Goal: Navigation & Orientation: Find specific page/section

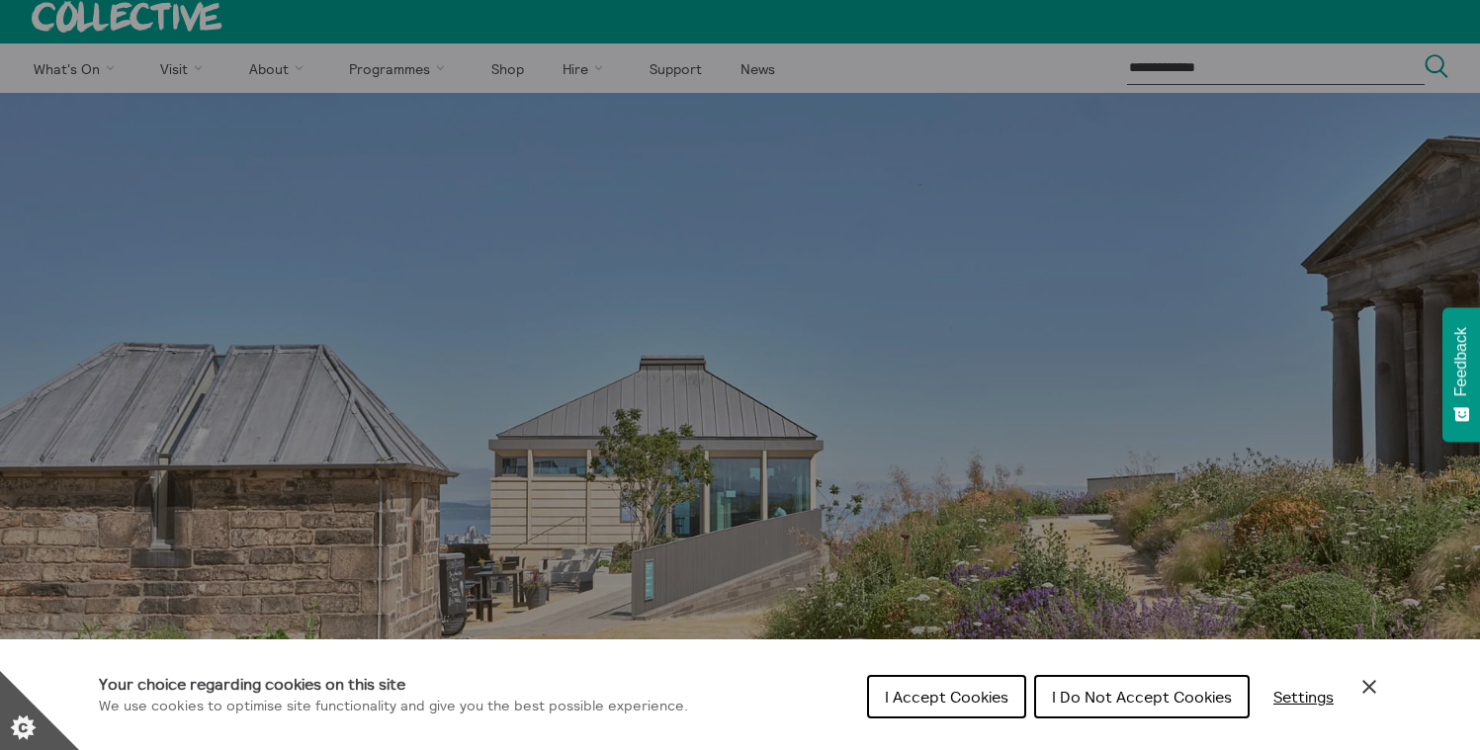
scroll to position [395, 0]
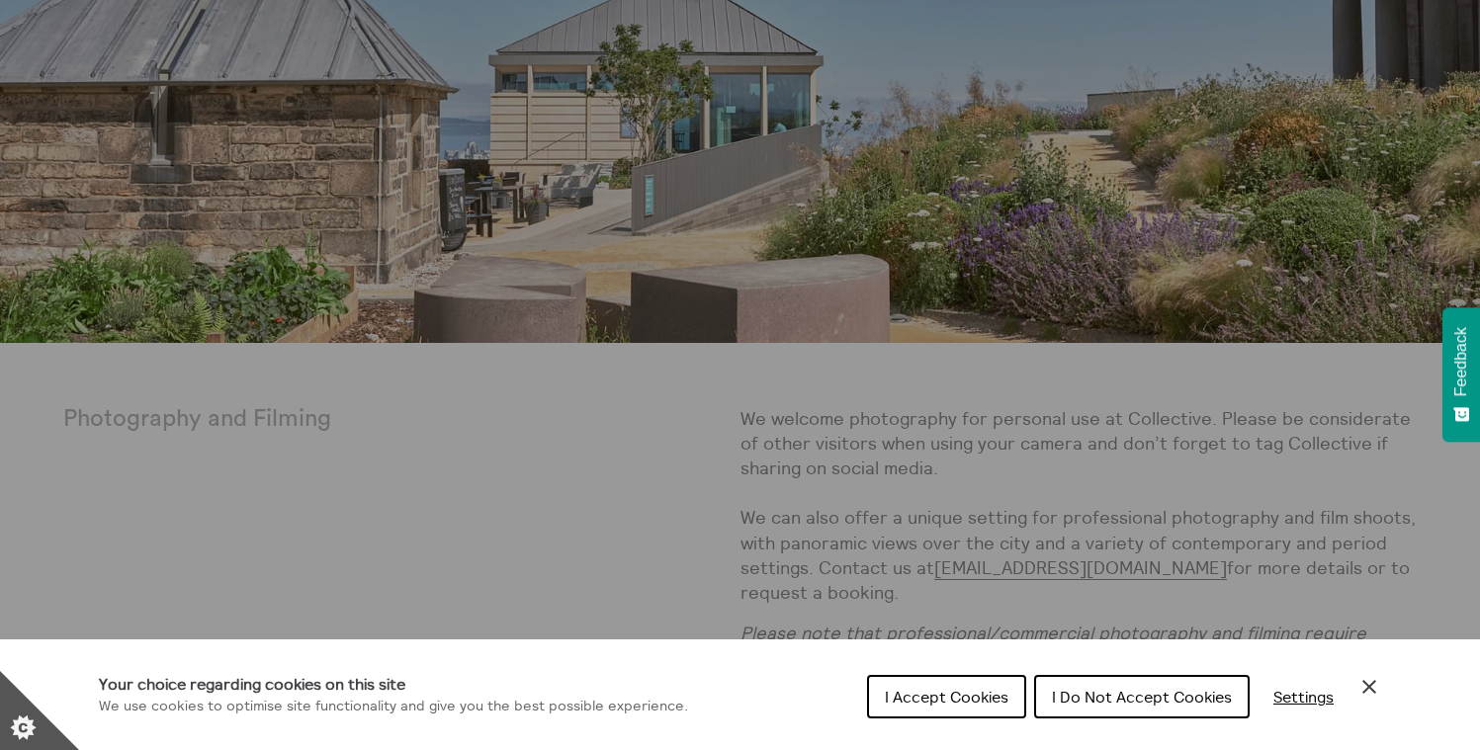
click at [943, 703] on span "I Accept Cookies" at bounding box center [947, 697] width 124 height 20
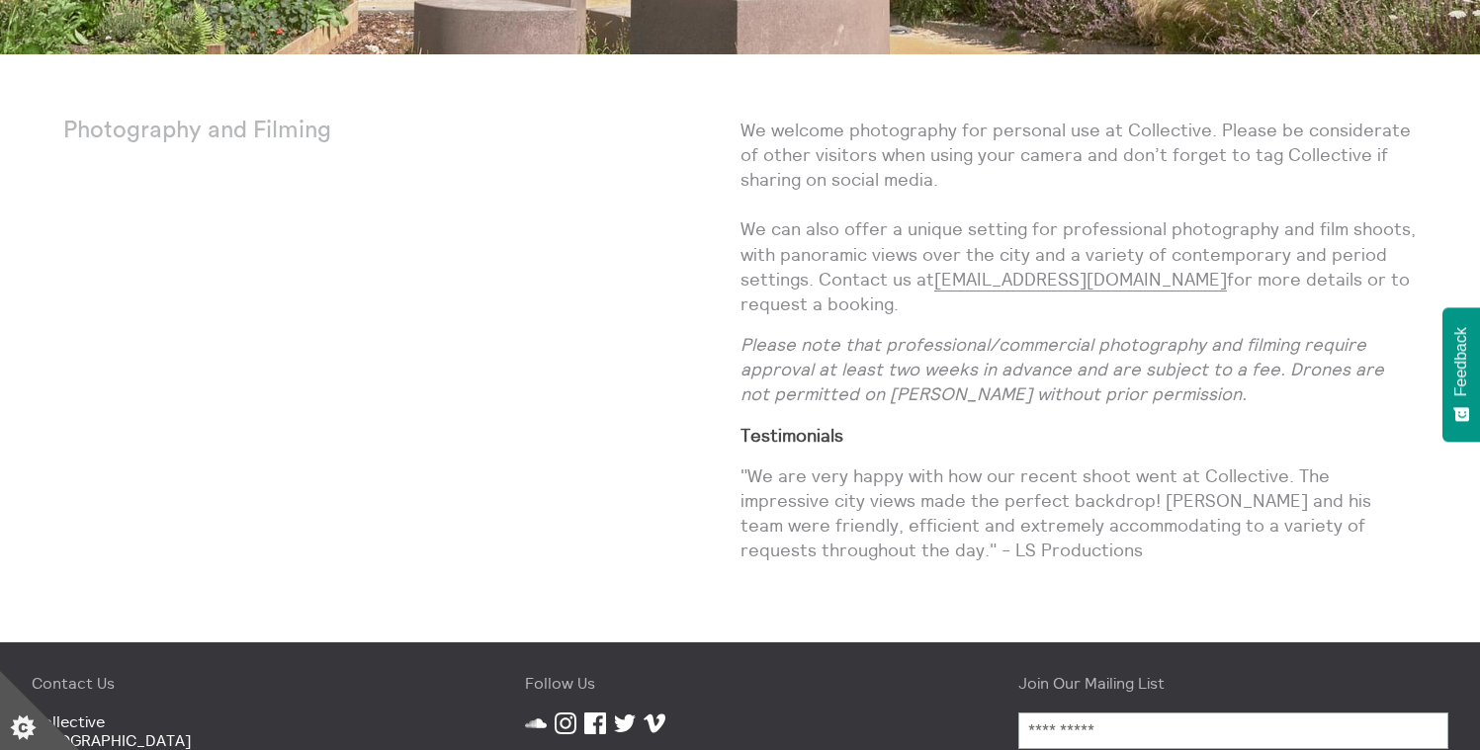
scroll to position [582, 0]
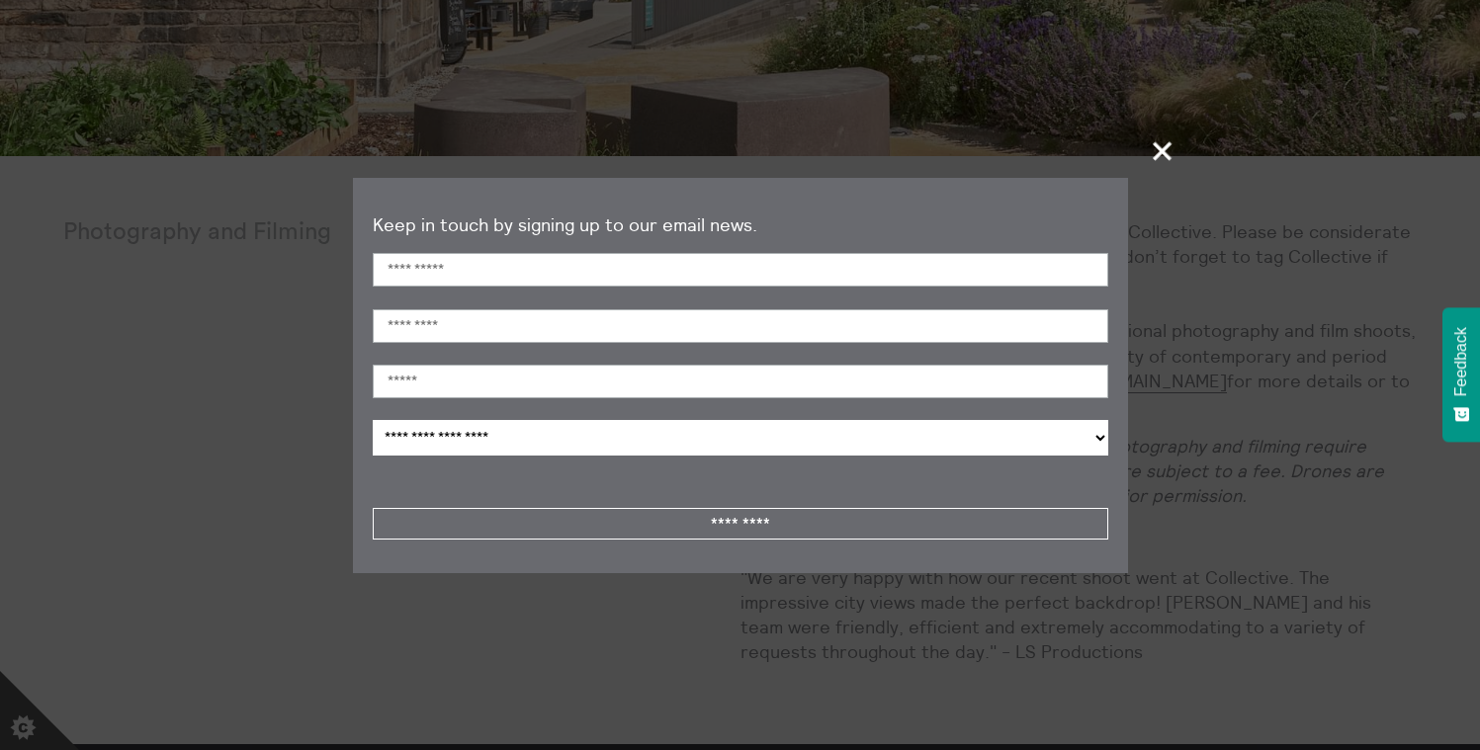
click at [1174, 147] on span "+" at bounding box center [1163, 151] width 58 height 58
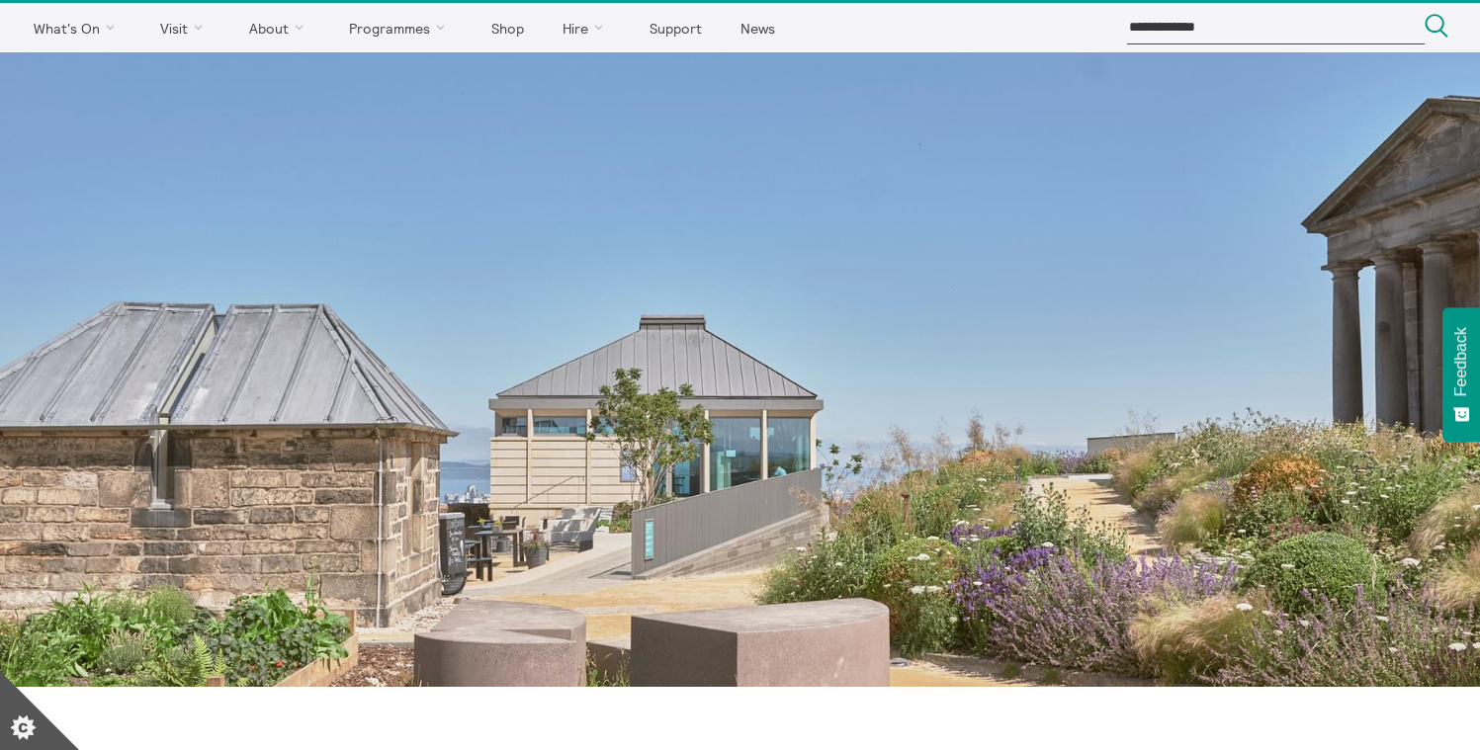
scroll to position [0, 0]
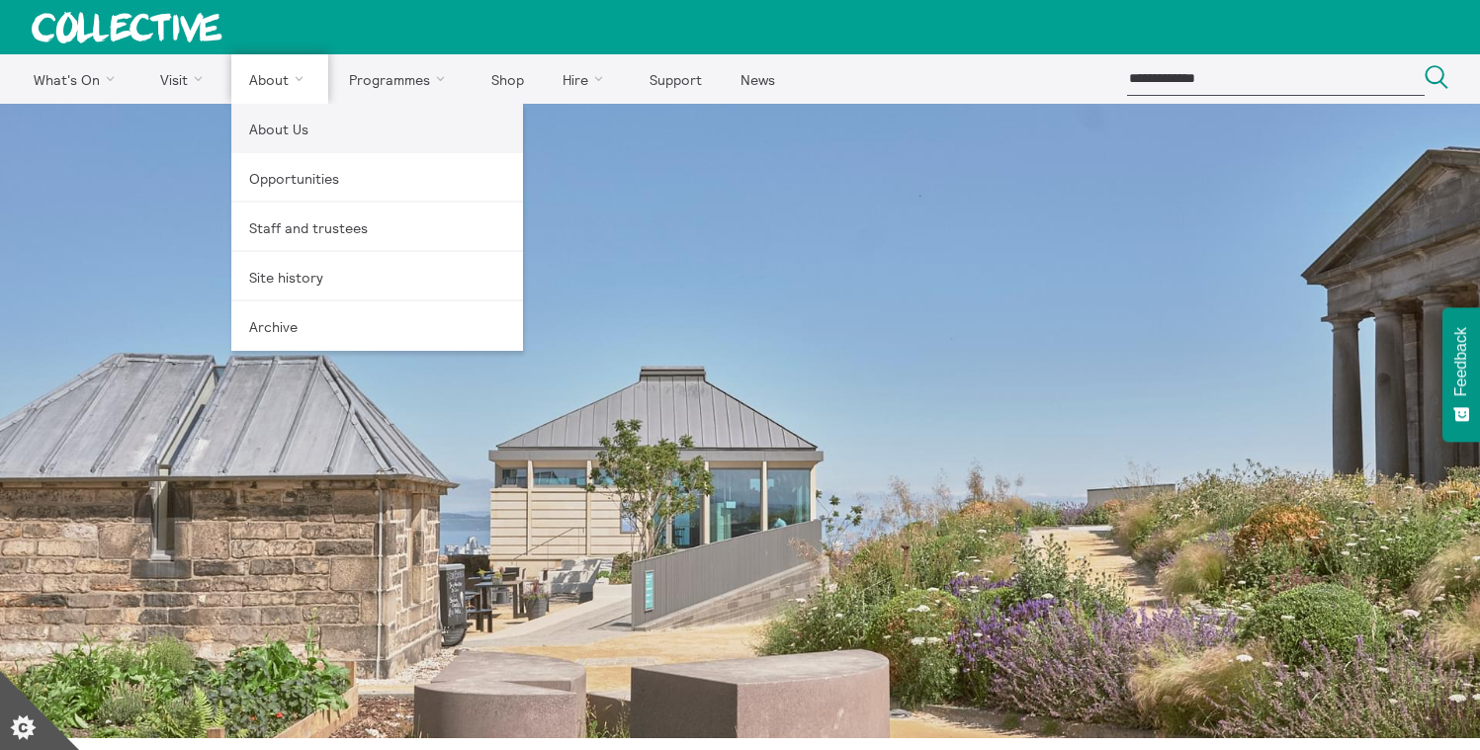
click at [284, 131] on link "About Us" at bounding box center [377, 128] width 292 height 49
click at [262, 126] on link "About Us" at bounding box center [377, 128] width 292 height 49
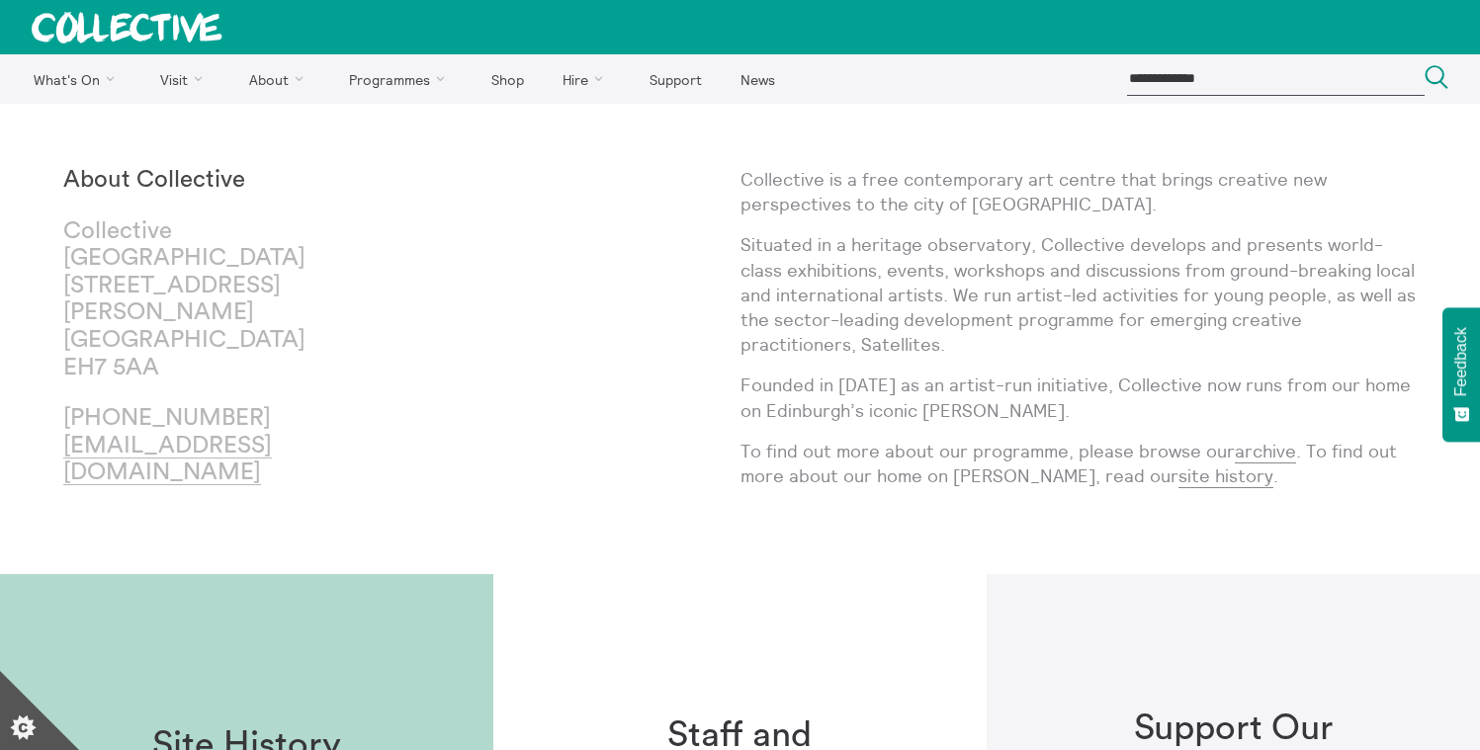
click at [90, 37] on icon at bounding box center [127, 28] width 191 height 32
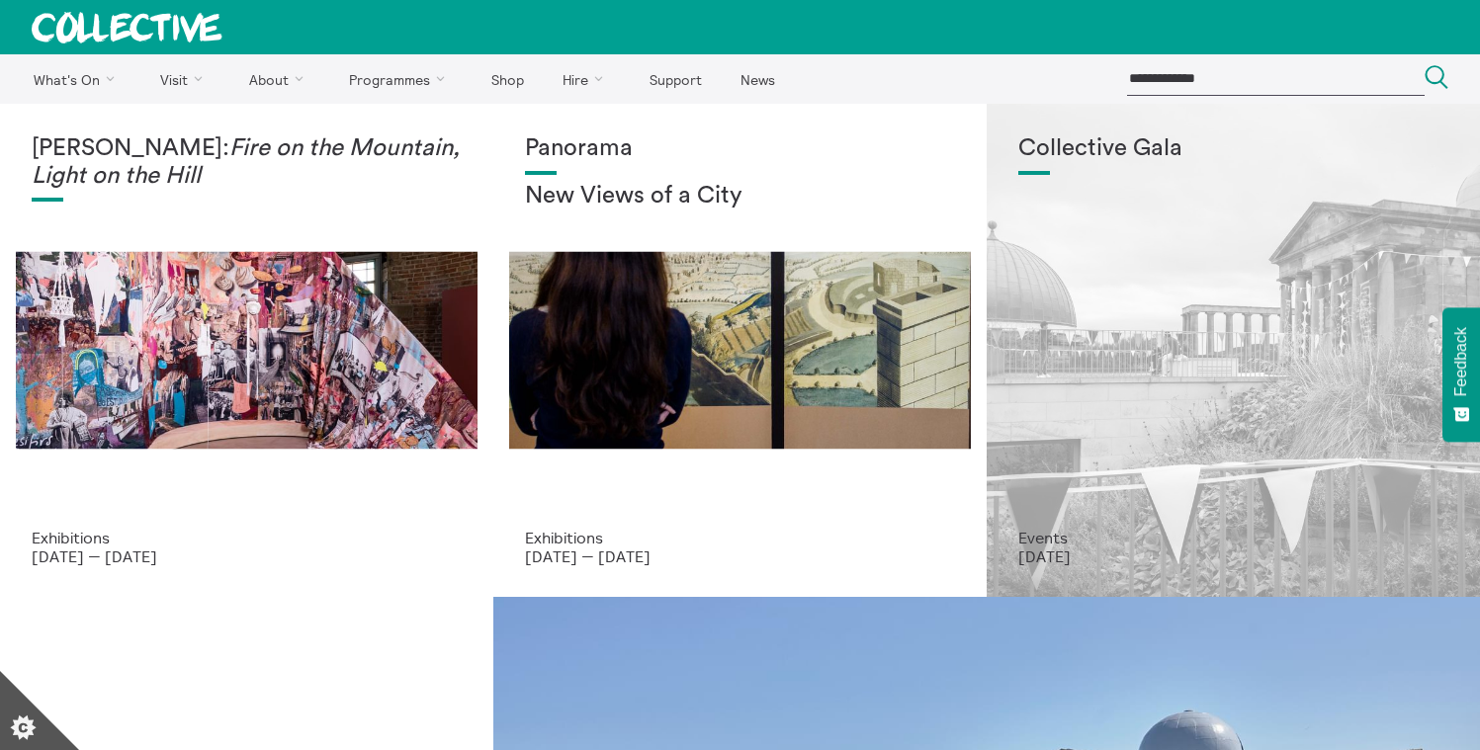
click at [1208, 305] on div "Collective Gala" at bounding box center [1233, 331] width 430 height 393
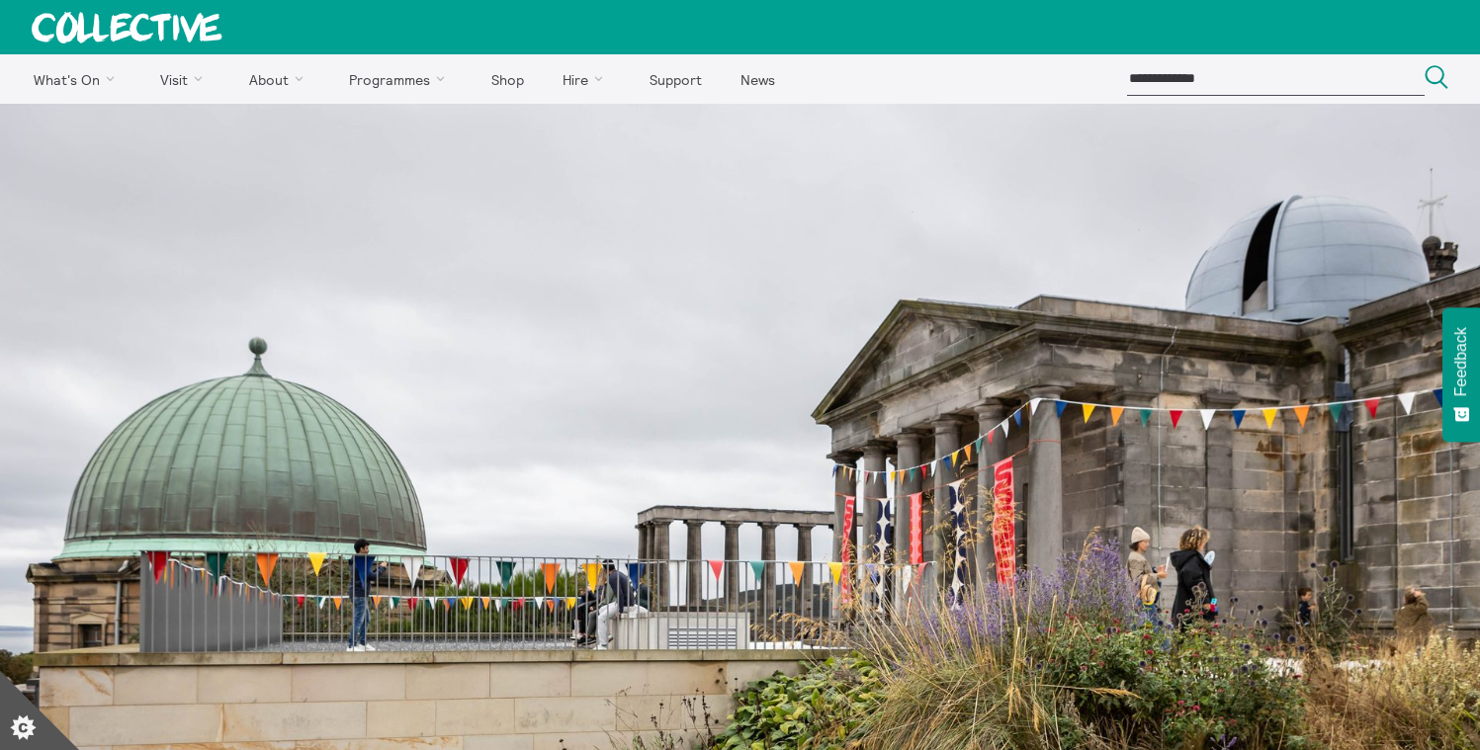
click at [156, 40] on icon at bounding box center [127, 28] width 191 height 32
